Goal: Browse casually: Explore the website without a specific task or goal

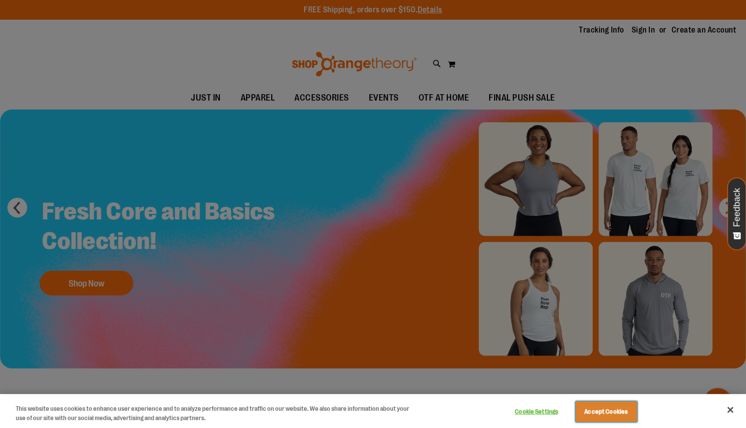
click at [599, 418] on button "Accept Cookies" at bounding box center [607, 412] width 62 height 21
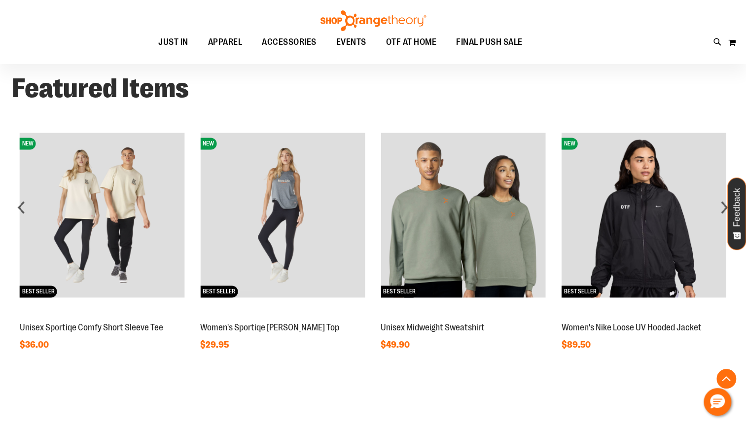
scroll to position [717, 0]
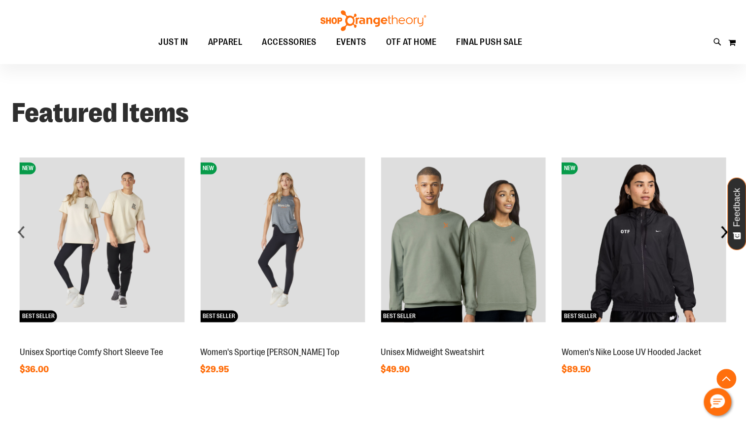
click at [723, 242] on div "next" at bounding box center [725, 232] width 20 height 20
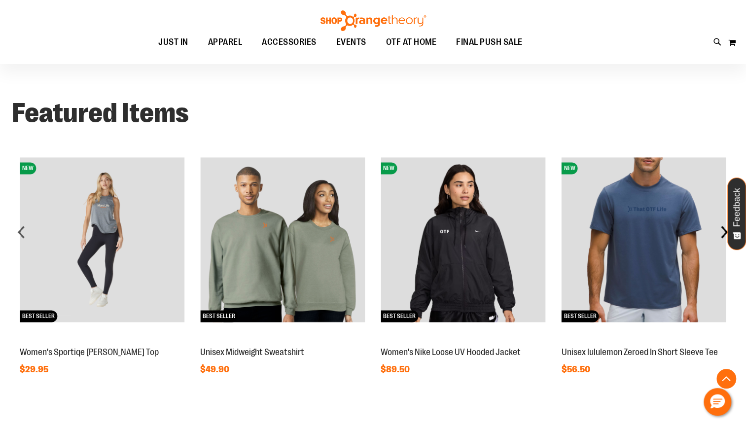
click at [723, 242] on div "next" at bounding box center [725, 232] width 20 height 20
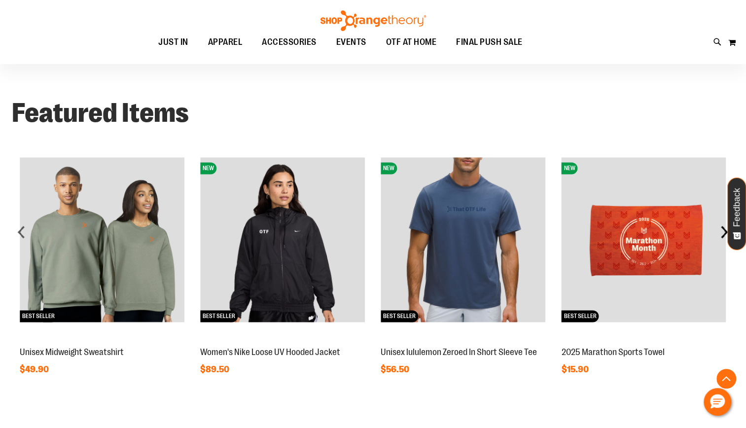
click at [723, 242] on div "next" at bounding box center [725, 232] width 20 height 20
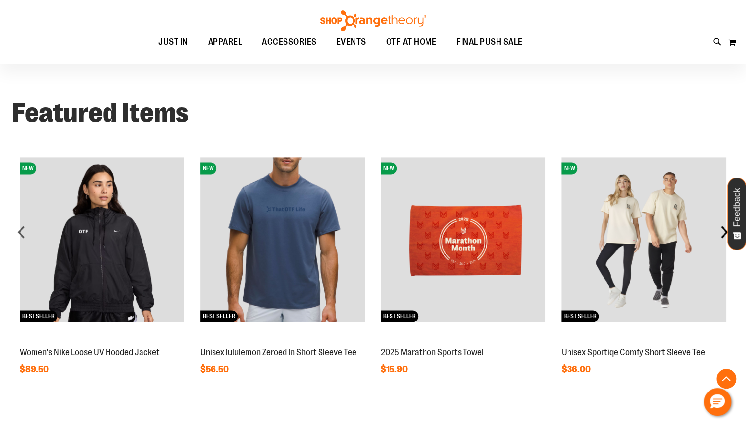
click at [723, 242] on div "next" at bounding box center [725, 232] width 20 height 20
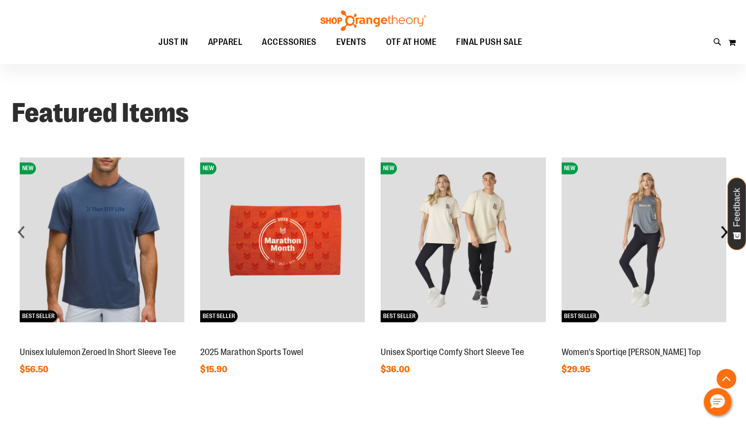
click at [723, 242] on div "next" at bounding box center [725, 232] width 20 height 20
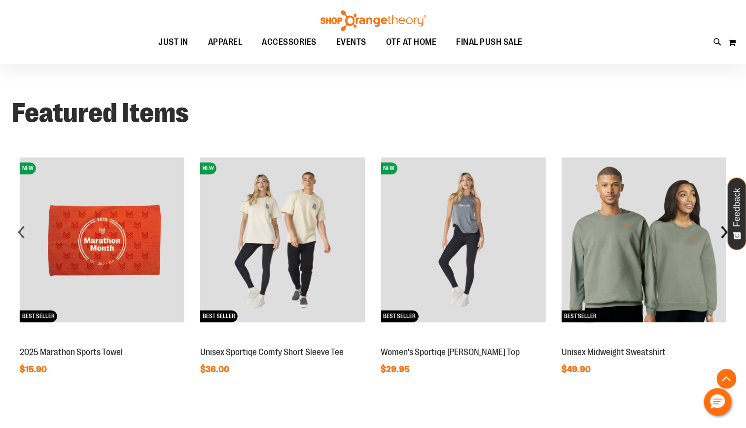
click at [723, 242] on div "next" at bounding box center [725, 232] width 20 height 20
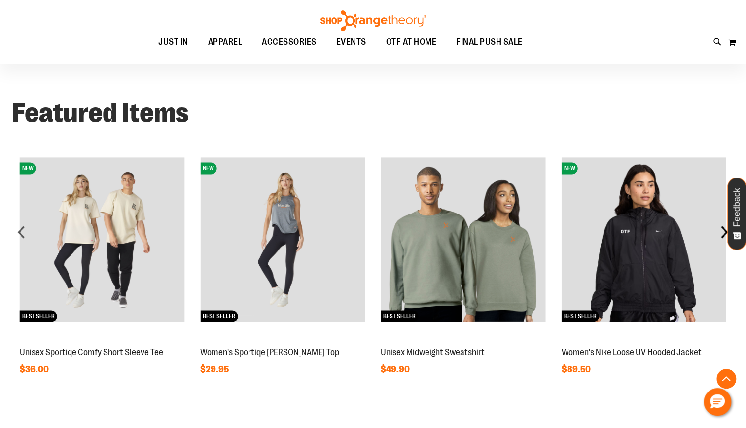
click at [722, 242] on div "next" at bounding box center [725, 232] width 20 height 20
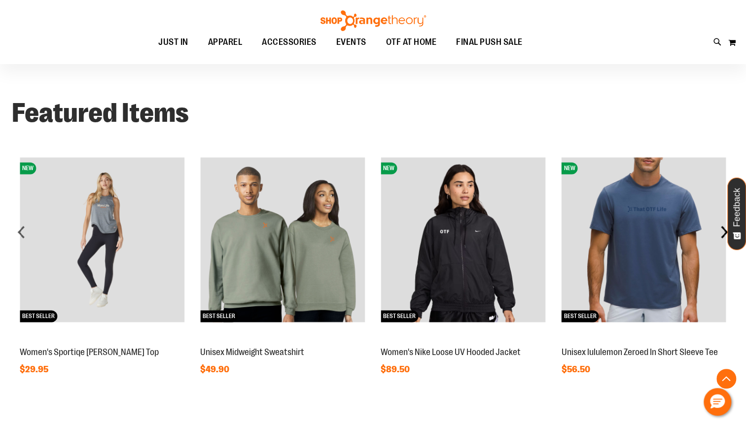
click at [722, 242] on div "next" at bounding box center [725, 232] width 20 height 20
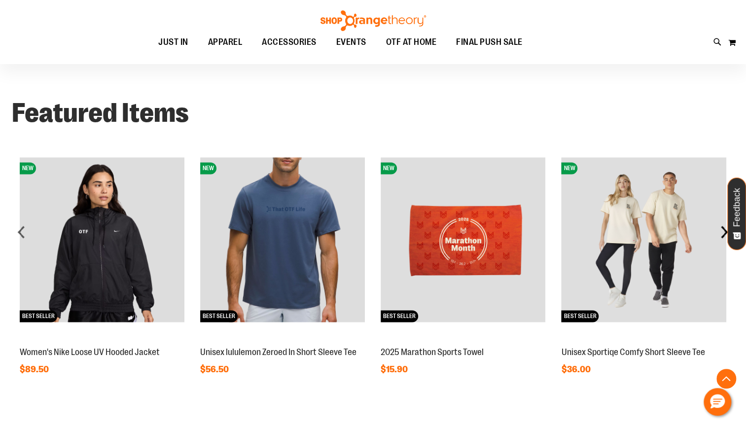
click at [722, 242] on div "next" at bounding box center [725, 232] width 20 height 20
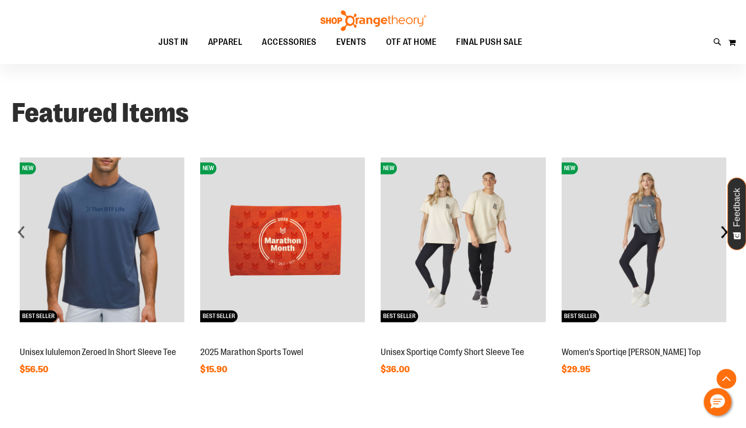
click at [722, 242] on div "next" at bounding box center [725, 232] width 20 height 20
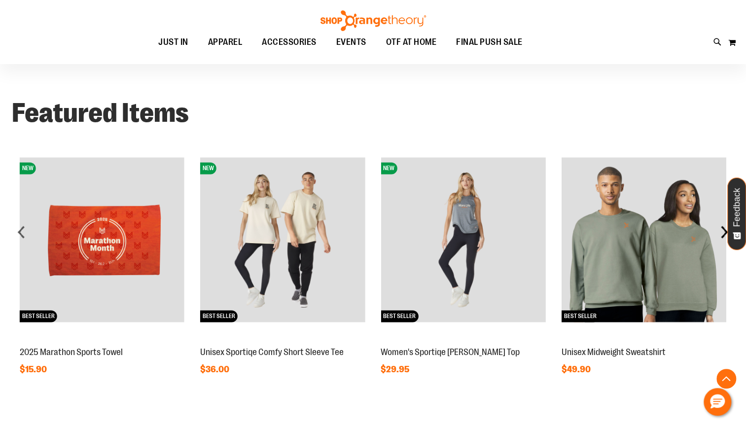
click at [722, 242] on div "next" at bounding box center [725, 232] width 20 height 20
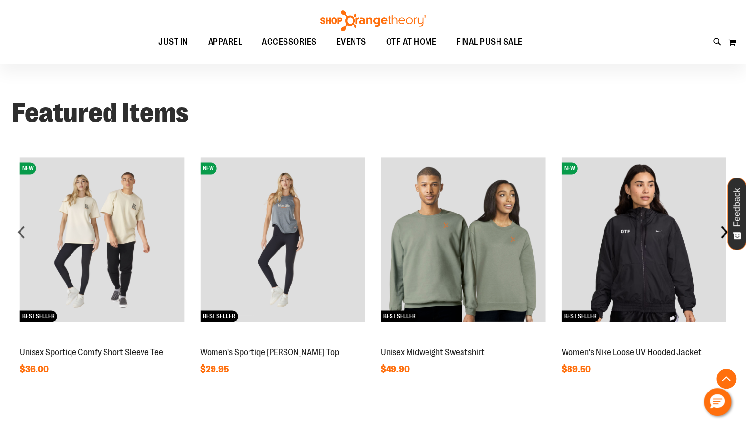
click at [722, 242] on div "next" at bounding box center [725, 232] width 20 height 20
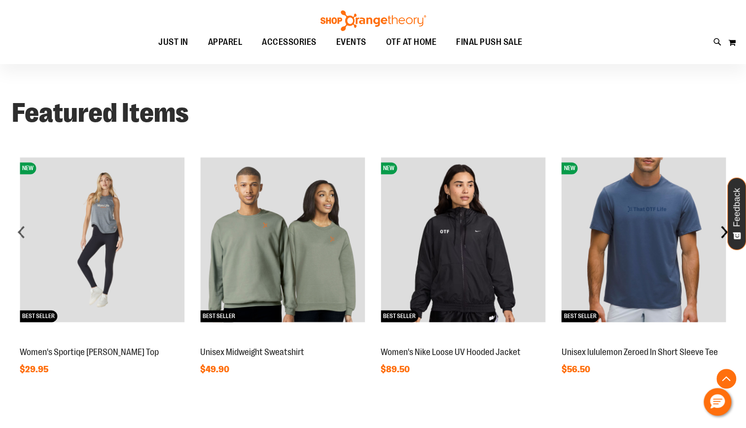
click at [722, 242] on div "next" at bounding box center [725, 232] width 20 height 20
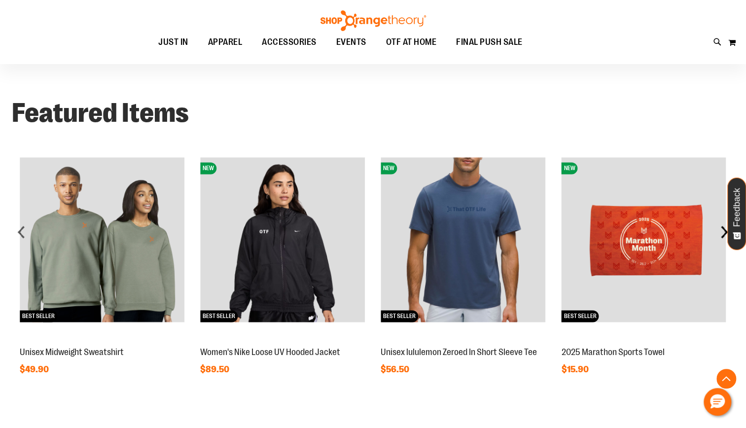
click at [722, 242] on div "next" at bounding box center [725, 232] width 20 height 20
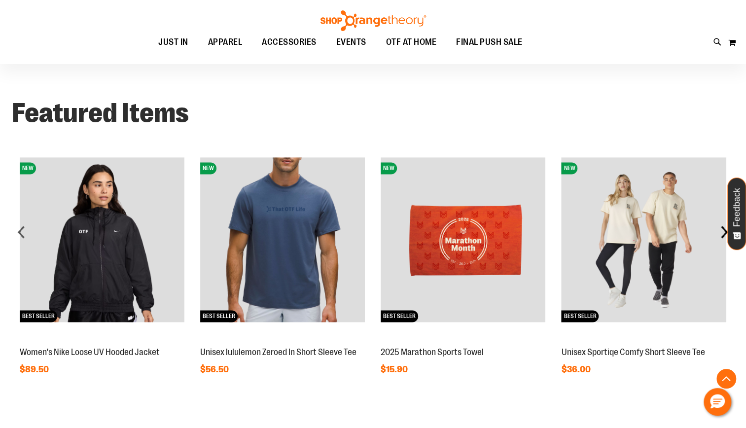
click at [722, 242] on div "next" at bounding box center [725, 232] width 20 height 20
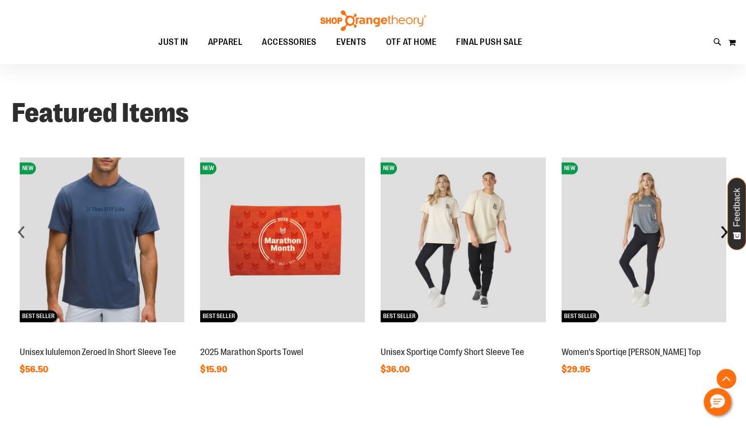
click at [722, 242] on div "next" at bounding box center [725, 232] width 20 height 20
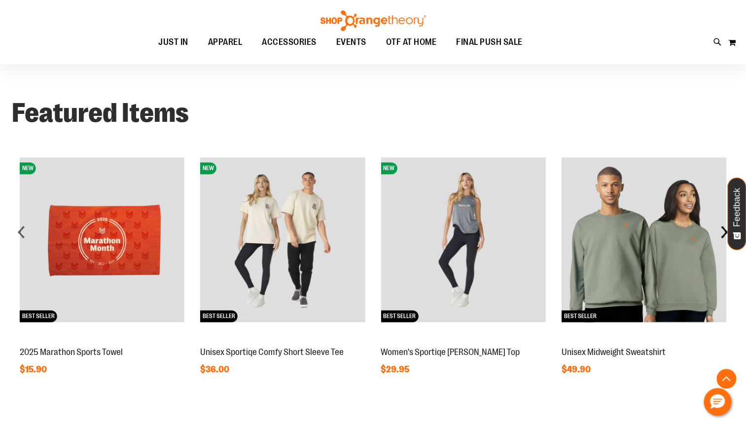
click at [722, 242] on div "next" at bounding box center [725, 232] width 20 height 20
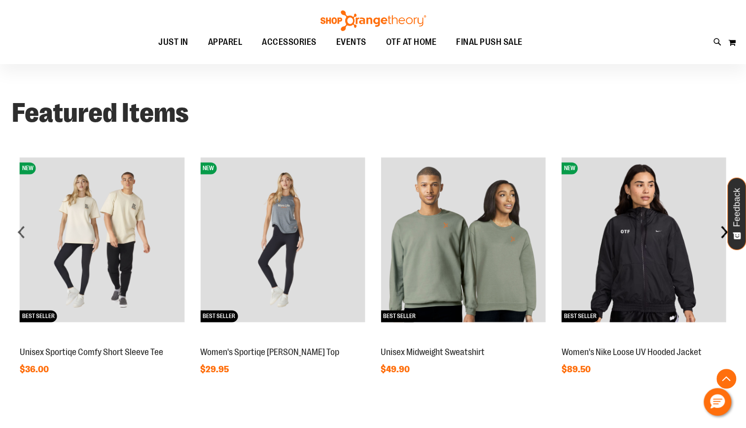
click at [722, 242] on div "next" at bounding box center [725, 232] width 20 height 20
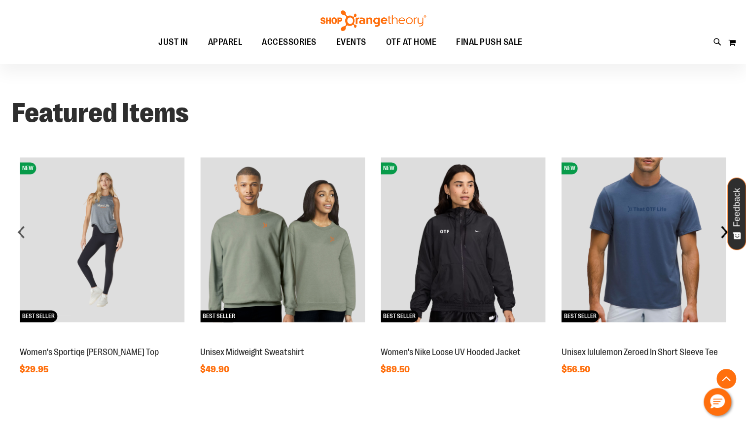
click at [722, 242] on div "next" at bounding box center [725, 232] width 20 height 20
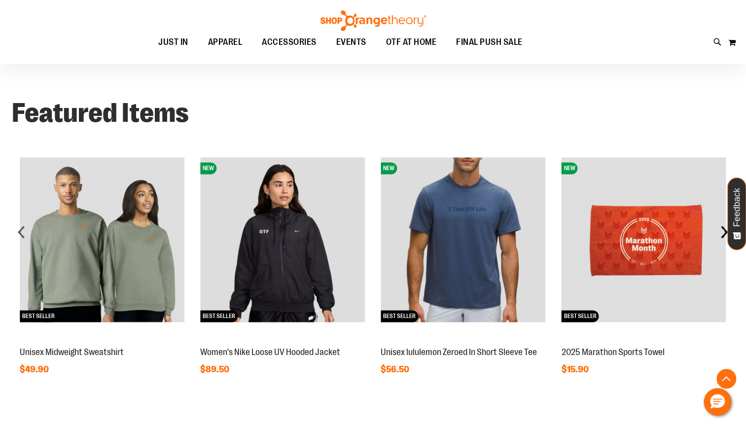
click at [722, 242] on div "next" at bounding box center [725, 232] width 20 height 20
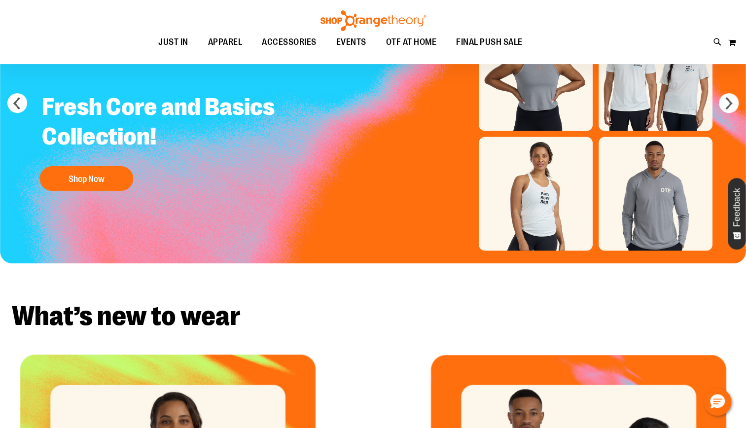
scroll to position [0, 0]
